Goal: Information Seeking & Learning: Learn about a topic

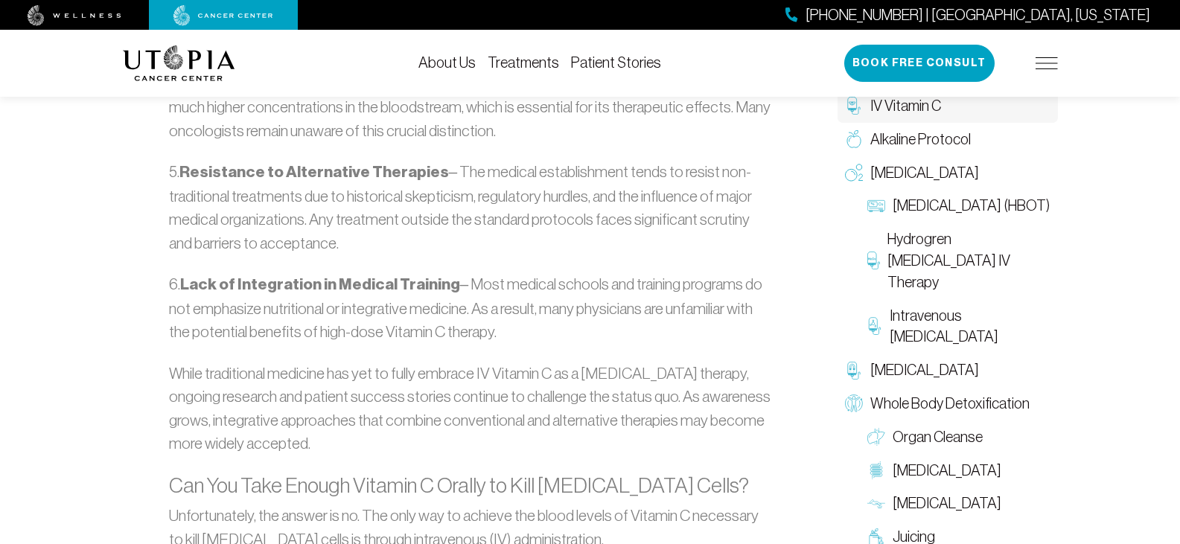
scroll to position [2382, 0]
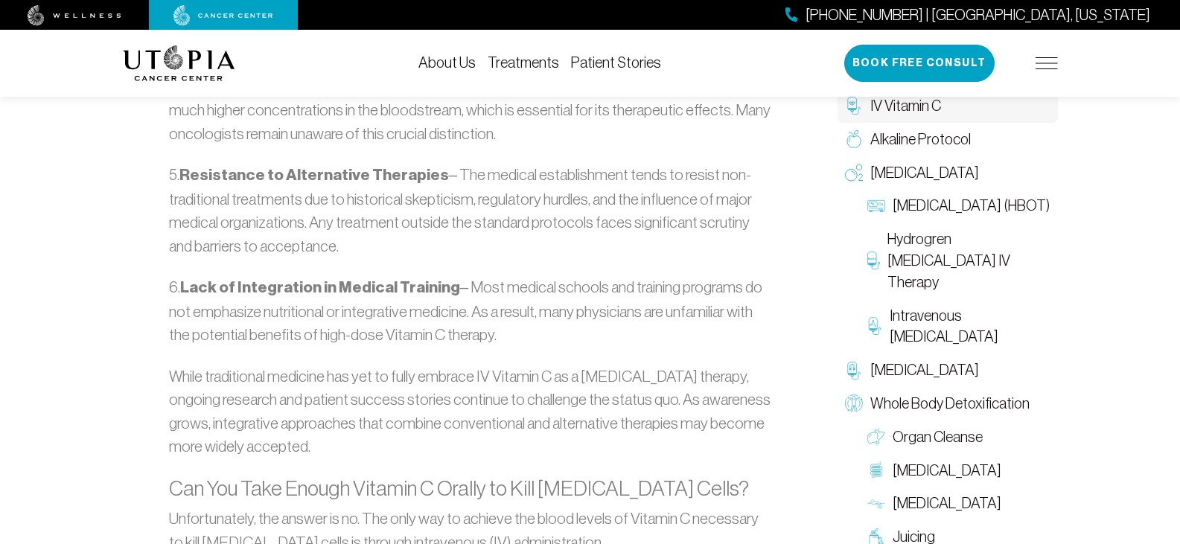
click at [538, 61] on link "Treatments" at bounding box center [523, 62] width 71 height 16
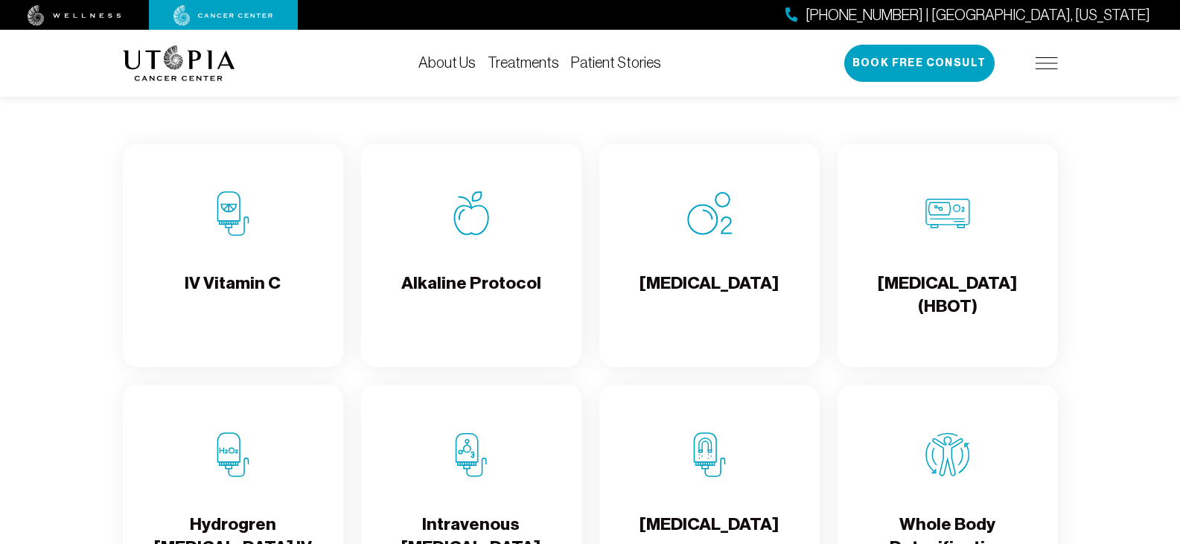
scroll to position [1489, 0]
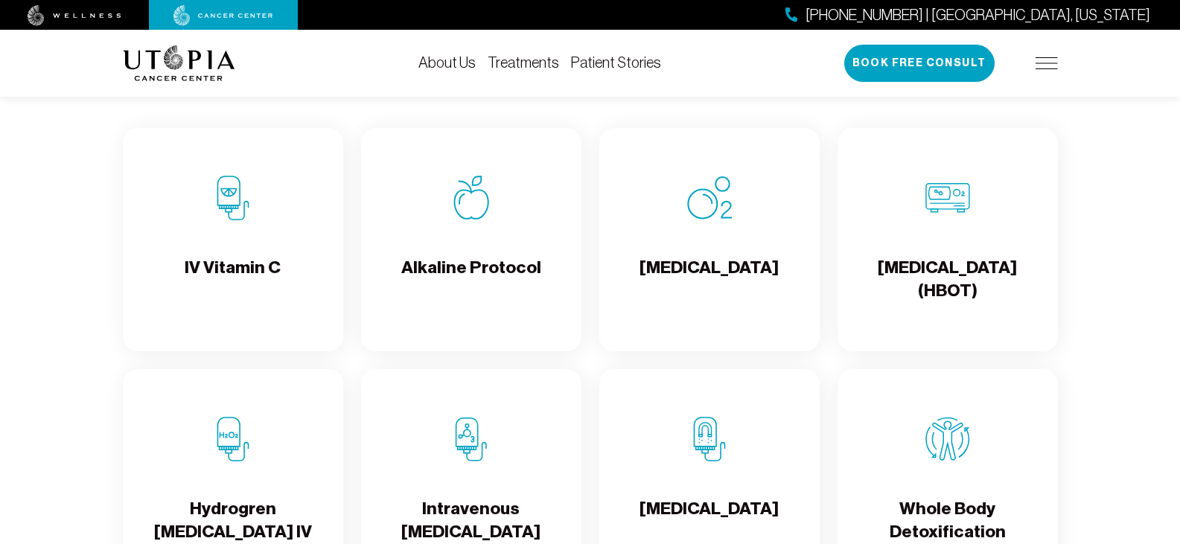
click at [234, 220] on img at bounding box center [233, 198] width 45 height 45
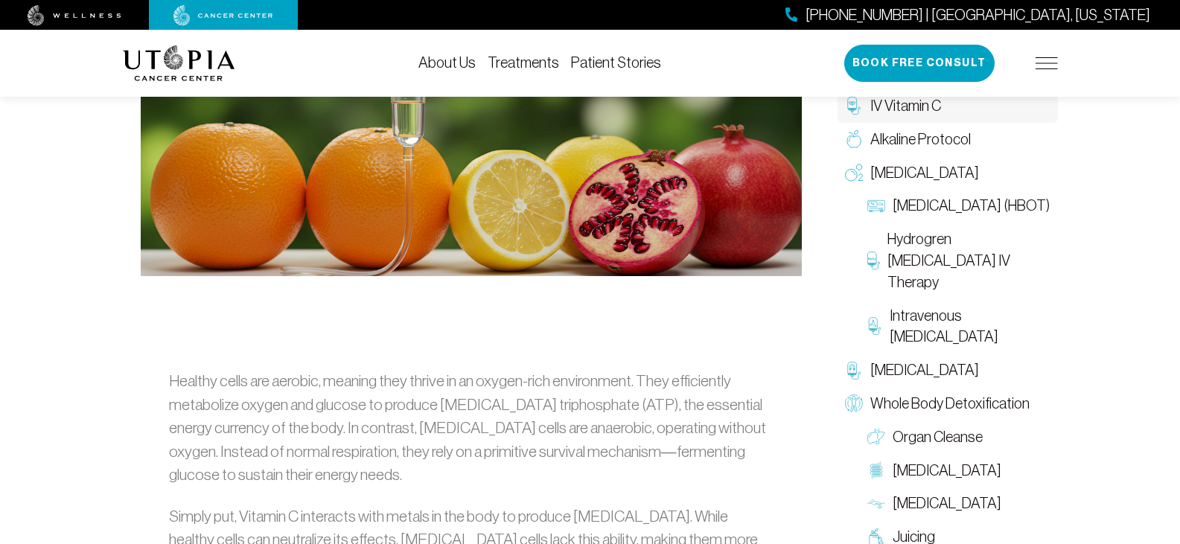
scroll to position [372, 0]
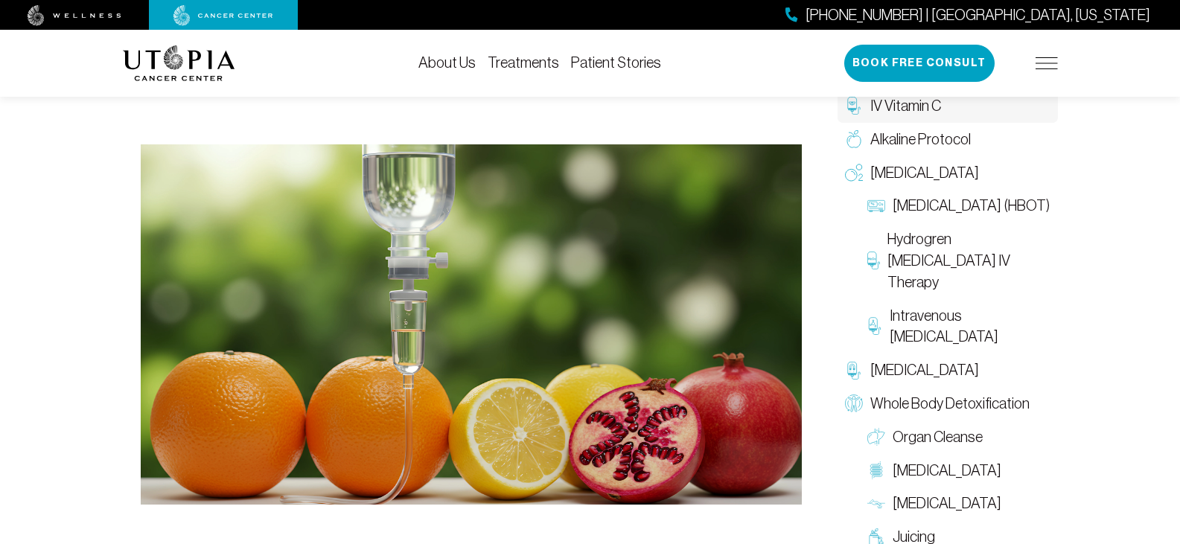
click at [523, 64] on link "Treatments" at bounding box center [523, 62] width 71 height 16
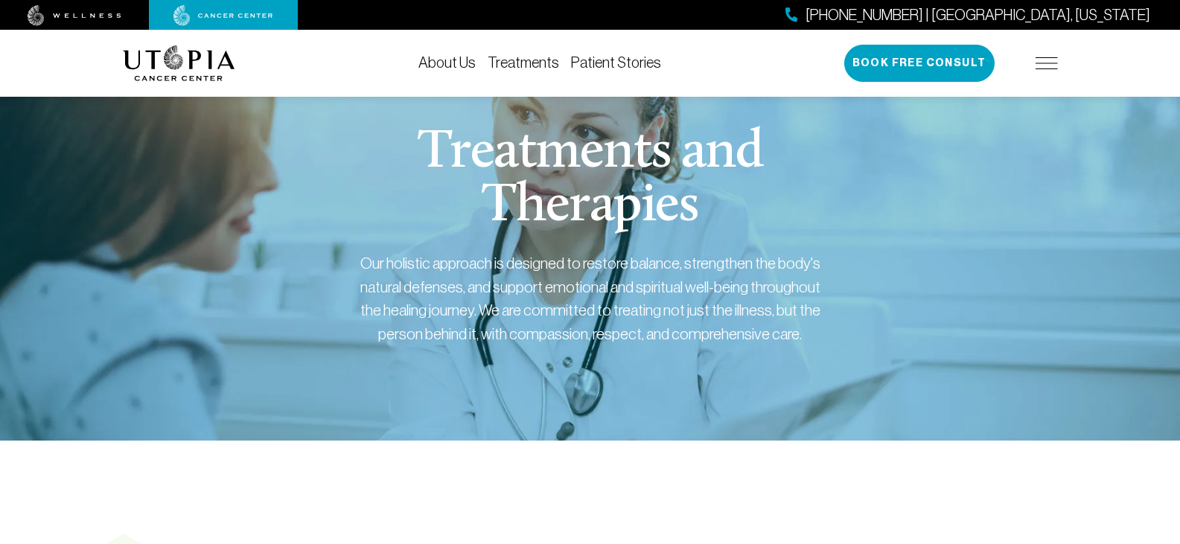
click at [1043, 61] on img at bounding box center [1046, 63] width 22 height 12
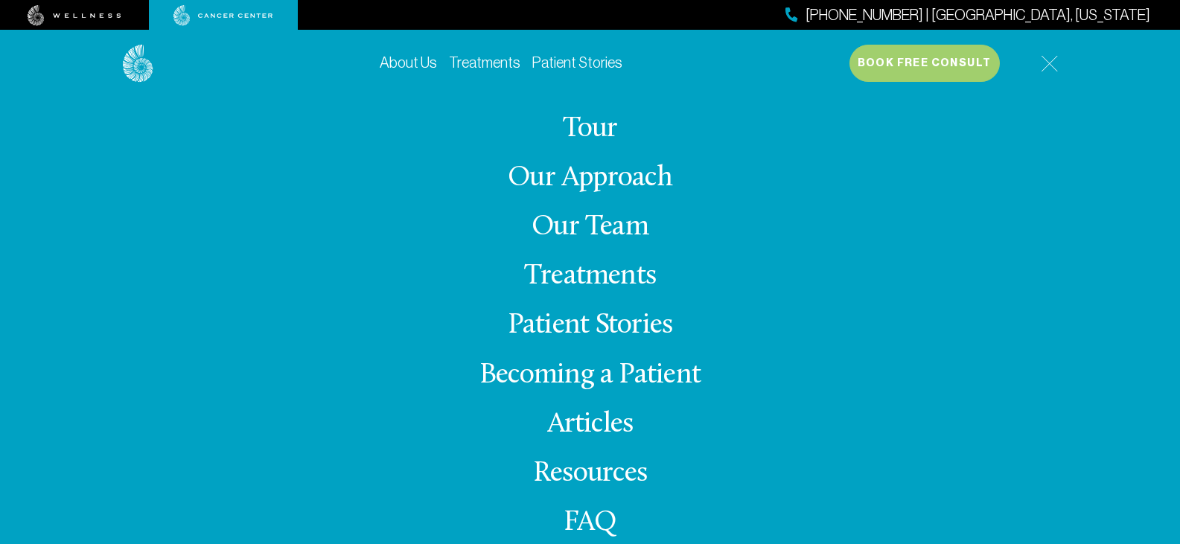
click at [645, 377] on link "Becoming a Patient" at bounding box center [589, 375] width 221 height 29
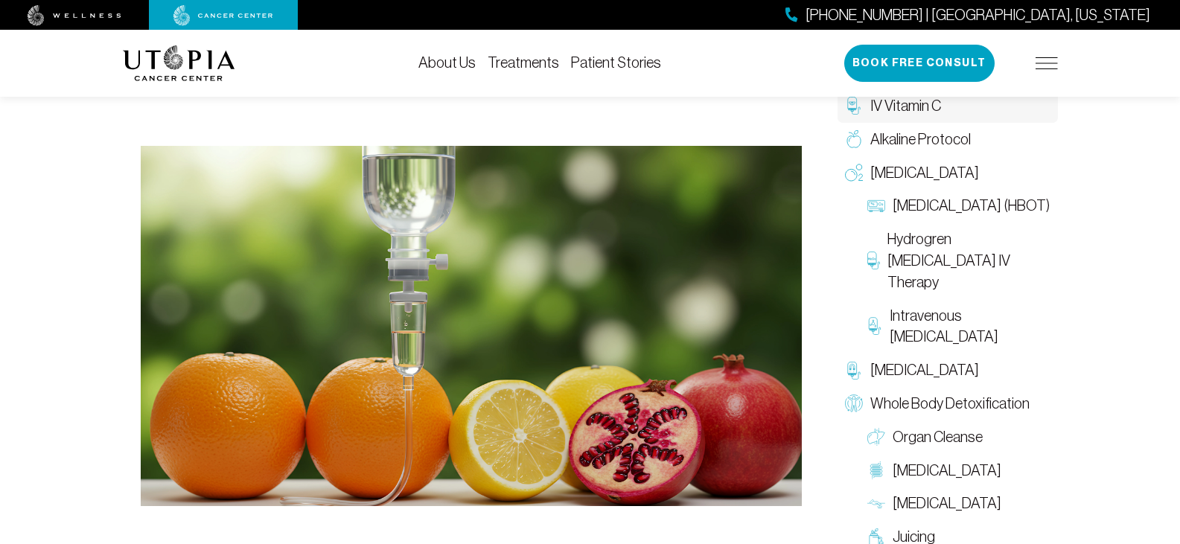
scroll to position [372, 0]
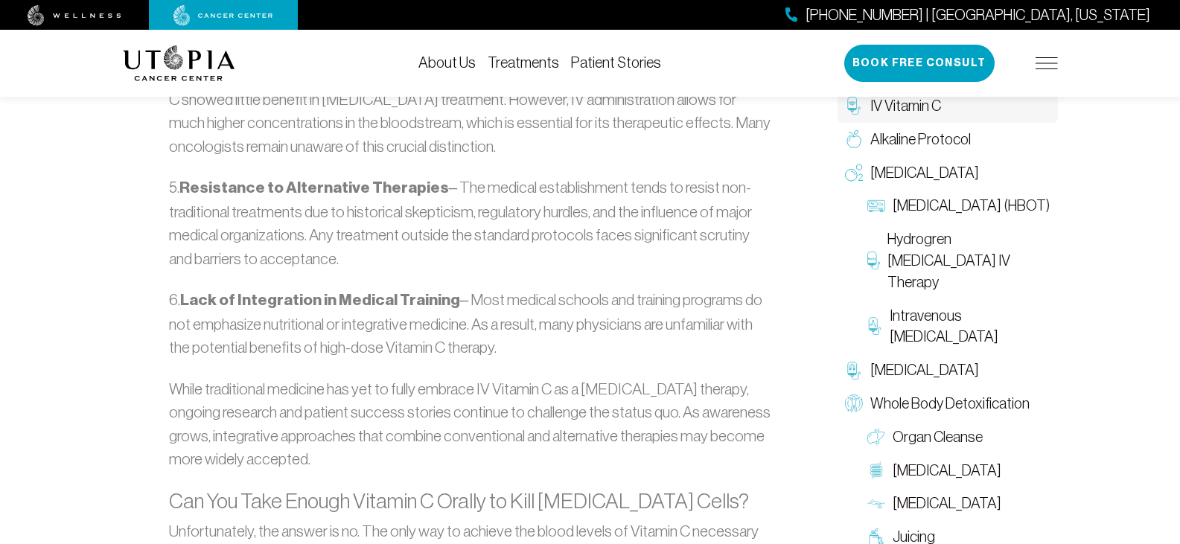
scroll to position [2382, 0]
